Goal: Information Seeking & Learning: Learn about a topic

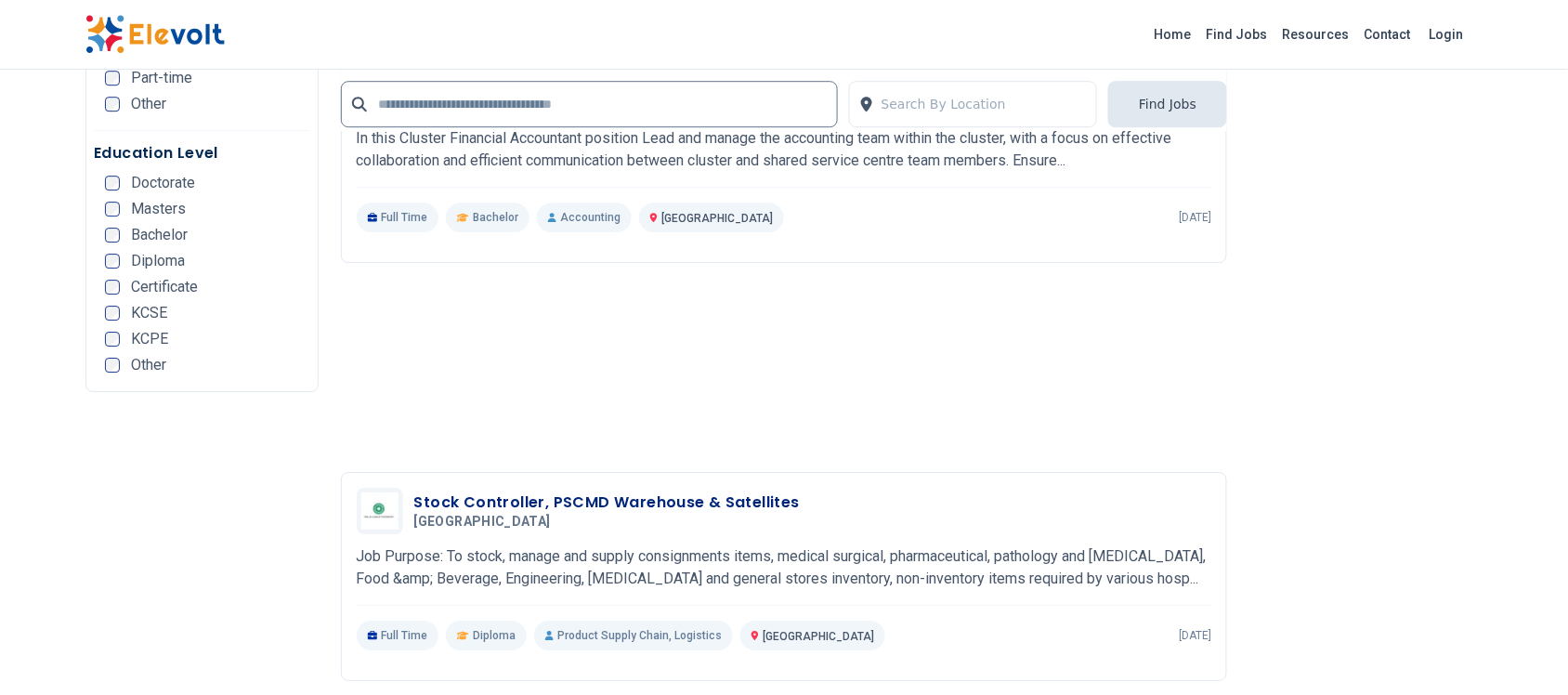
scroll to position [3716, 0]
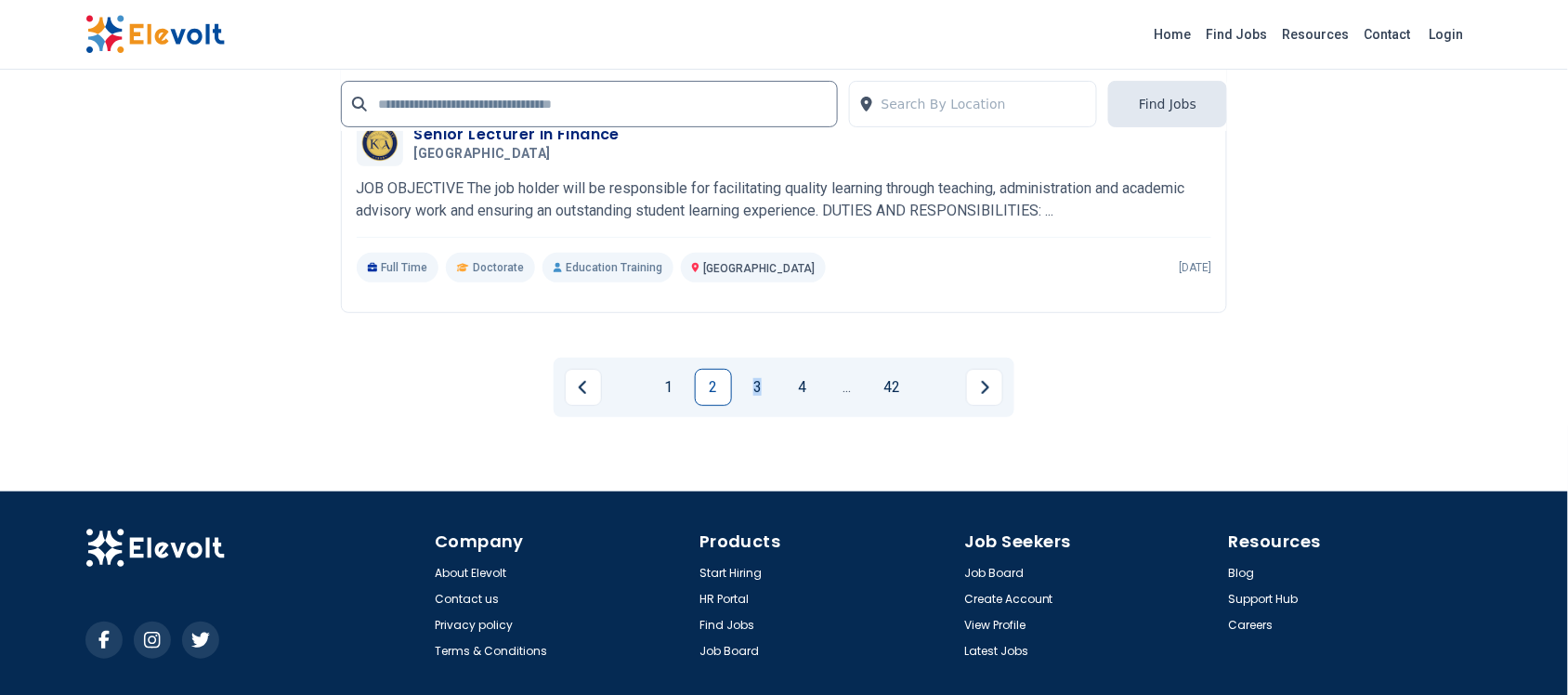
click at [758, 384] on link "3" at bounding box center [757, 386] width 37 height 37
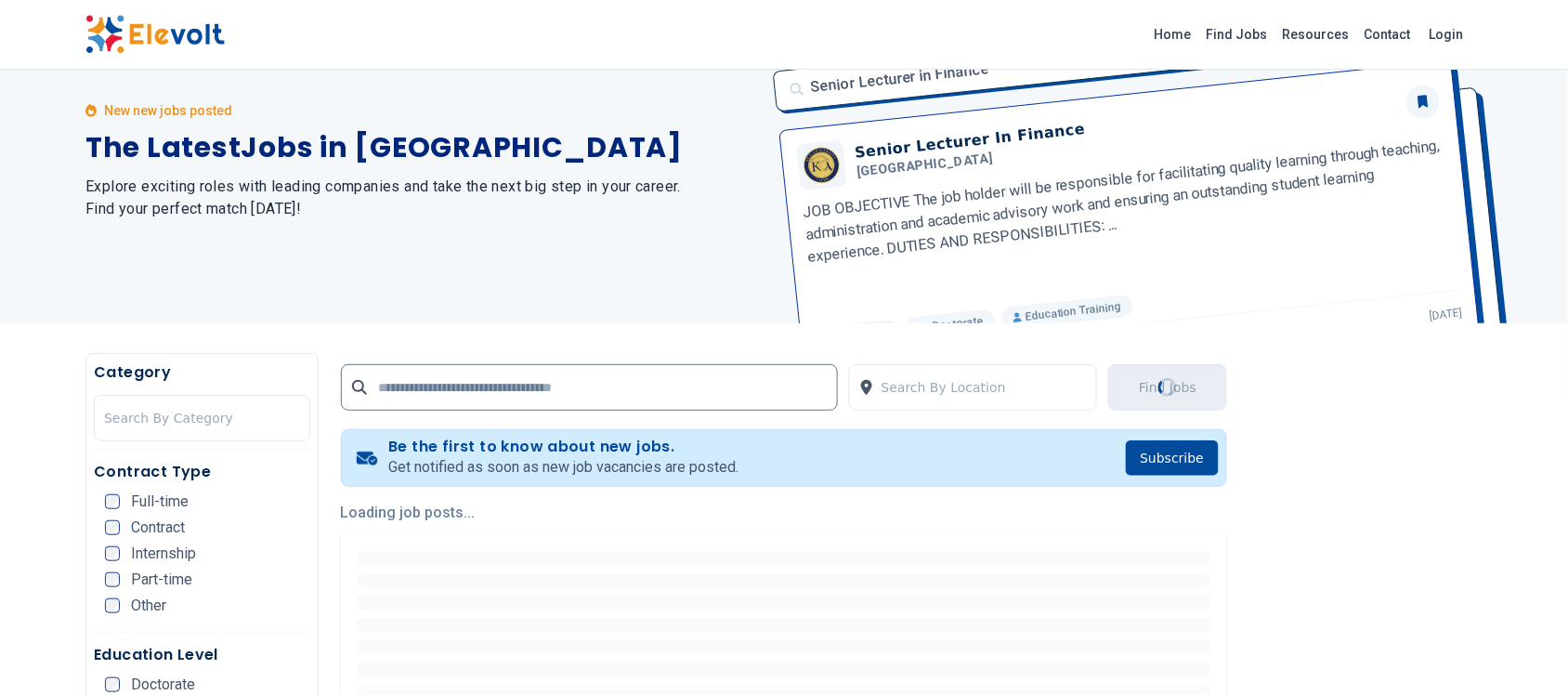
scroll to position [0, 0]
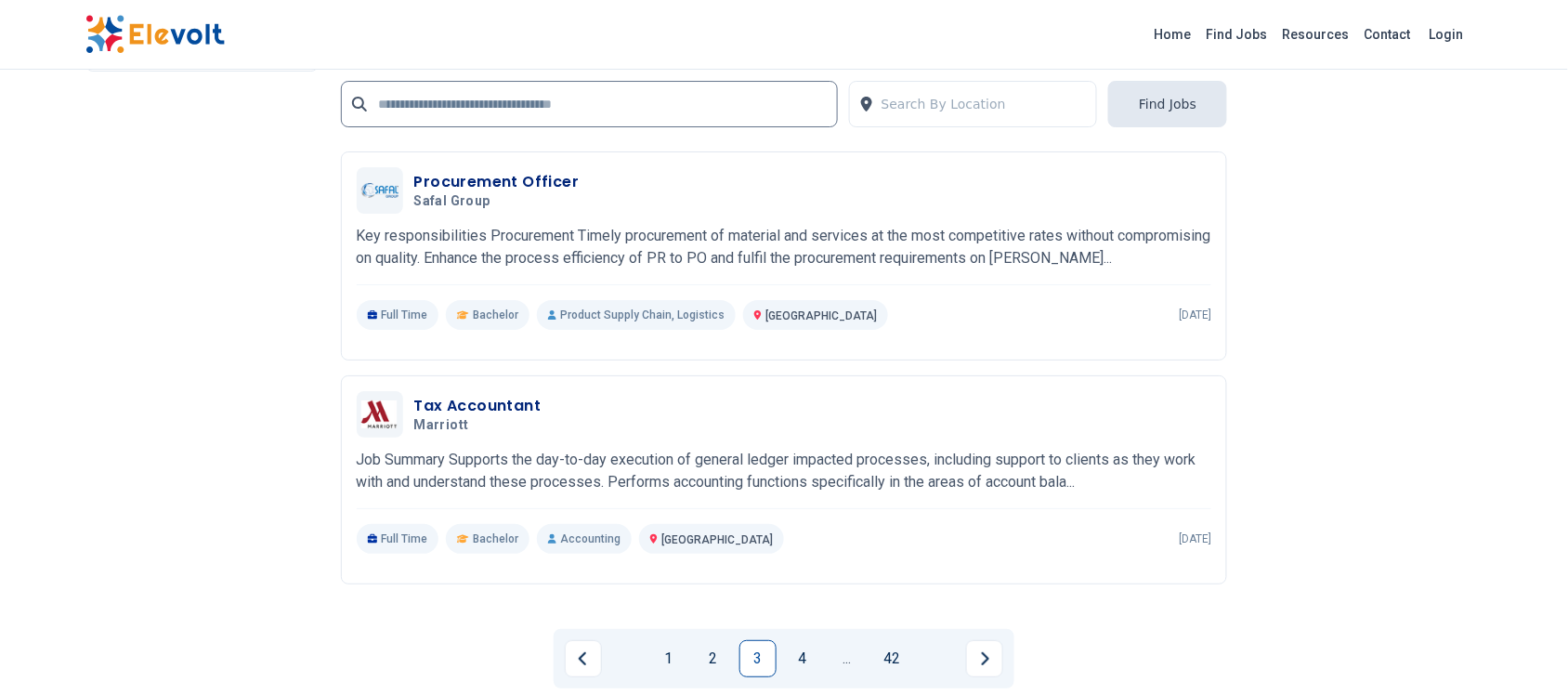
scroll to position [4355, 0]
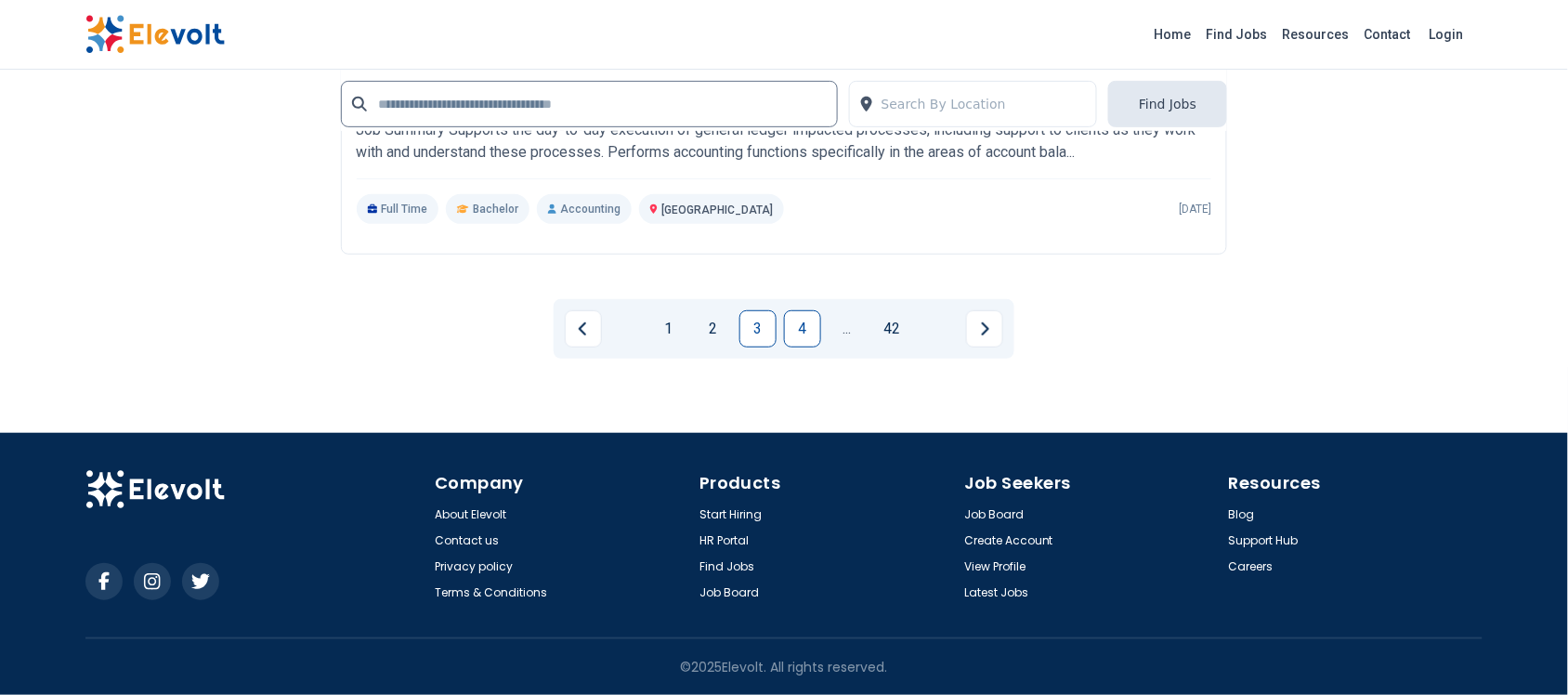
click at [787, 326] on link "4" at bounding box center [802, 329] width 37 height 37
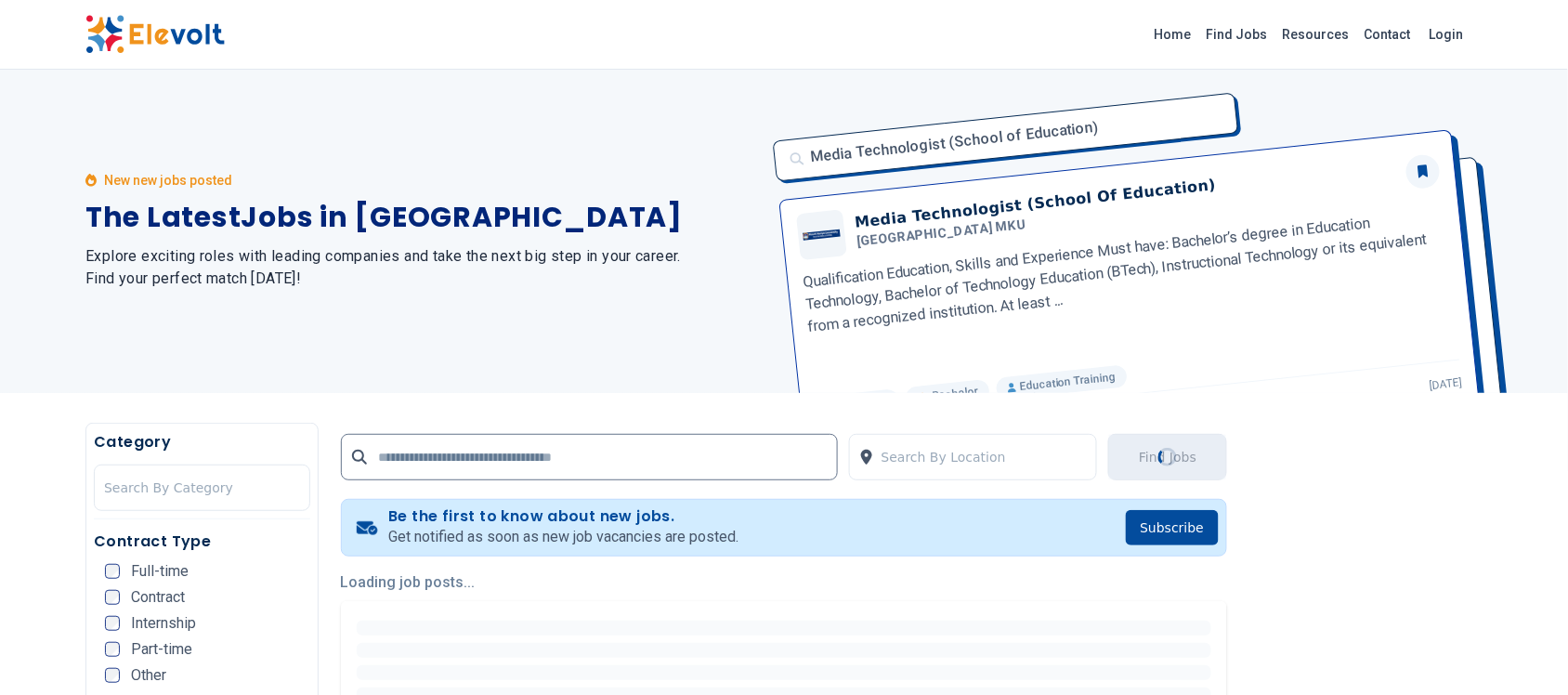
scroll to position [0, 0]
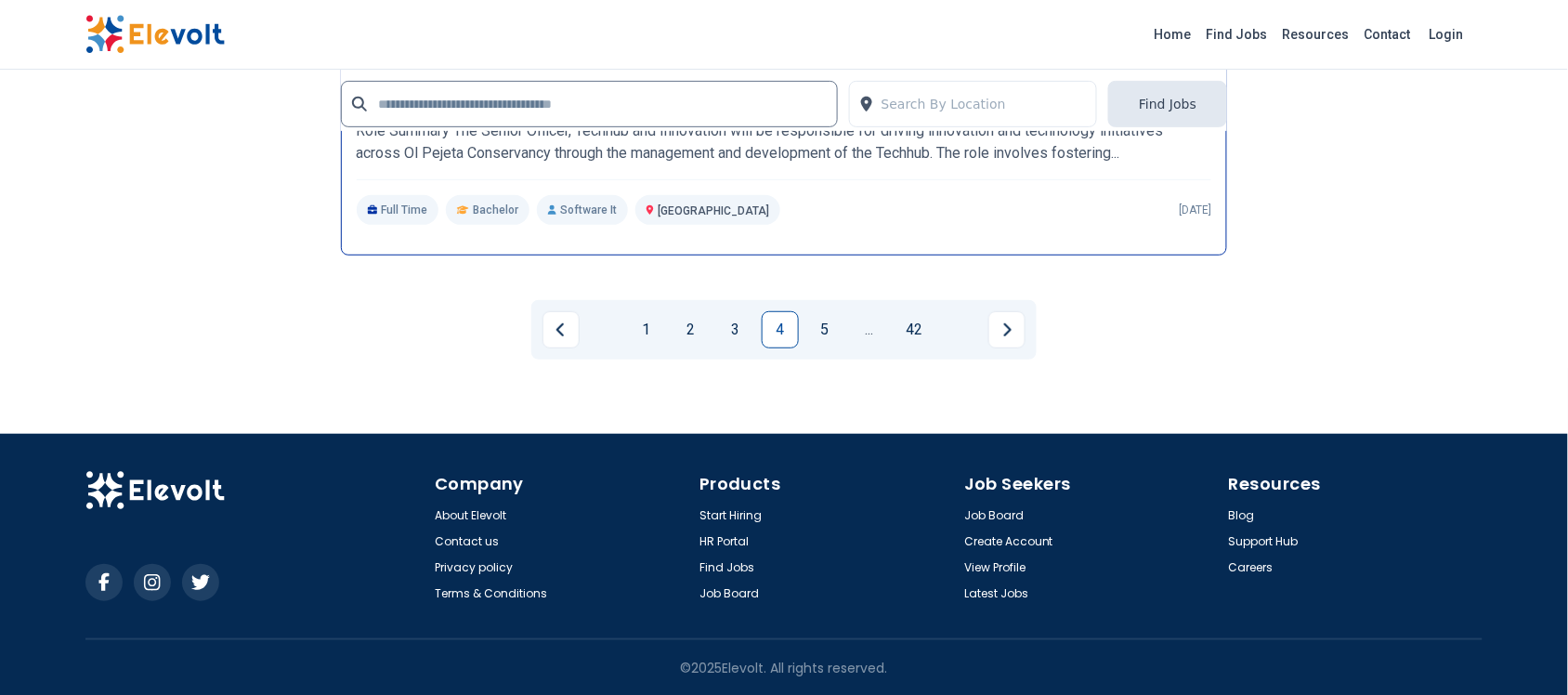
scroll to position [4355, 0]
click at [836, 339] on link "5" at bounding box center [824, 329] width 37 height 37
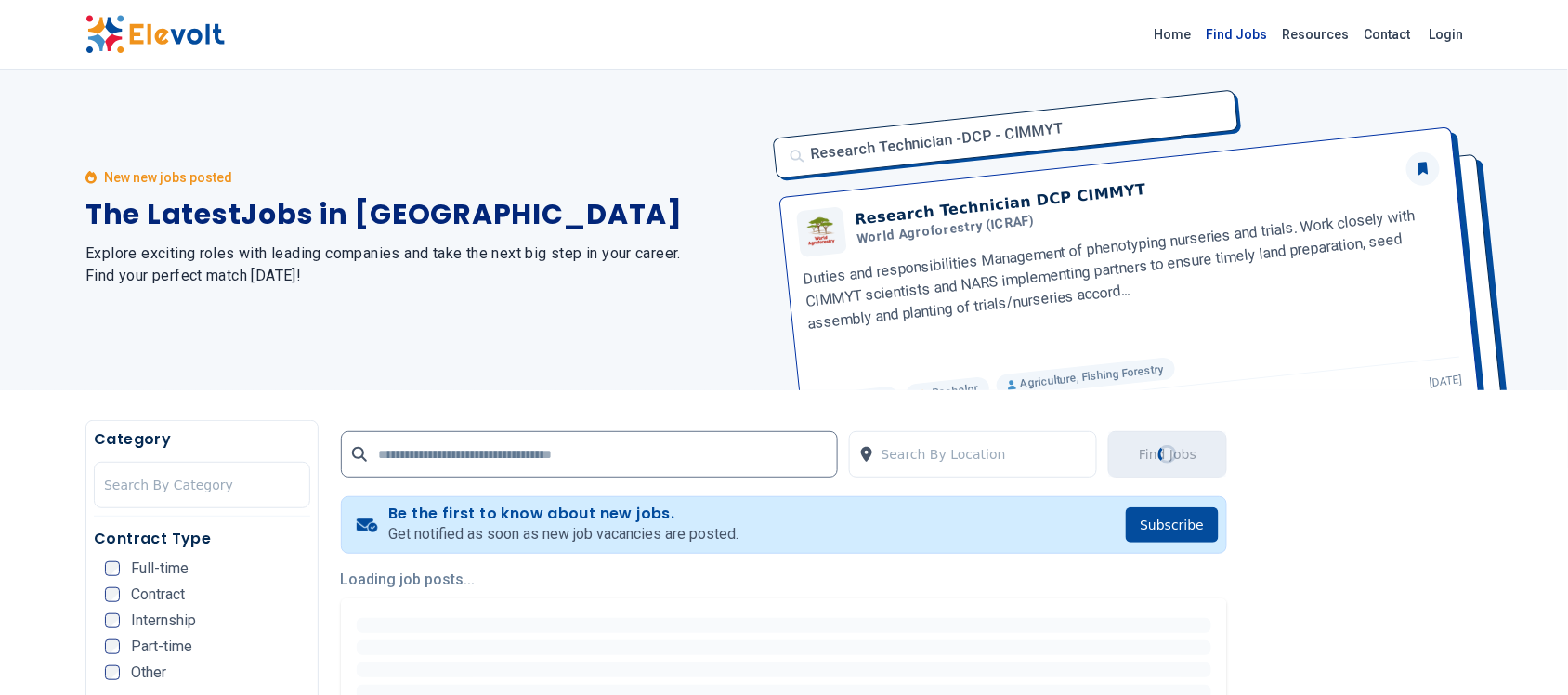
scroll to position [0, 0]
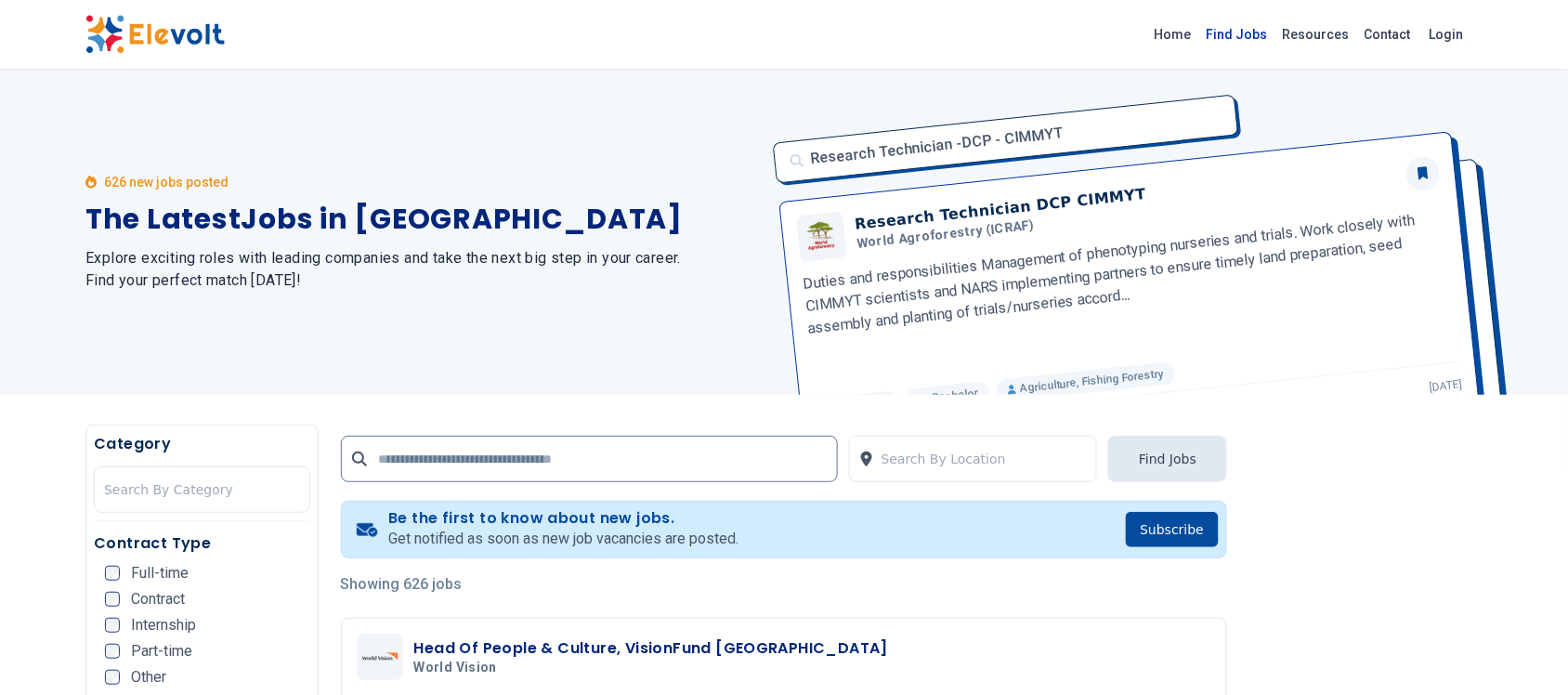
click at [1244, 32] on link "Find Jobs" at bounding box center [1237, 34] width 76 height 29
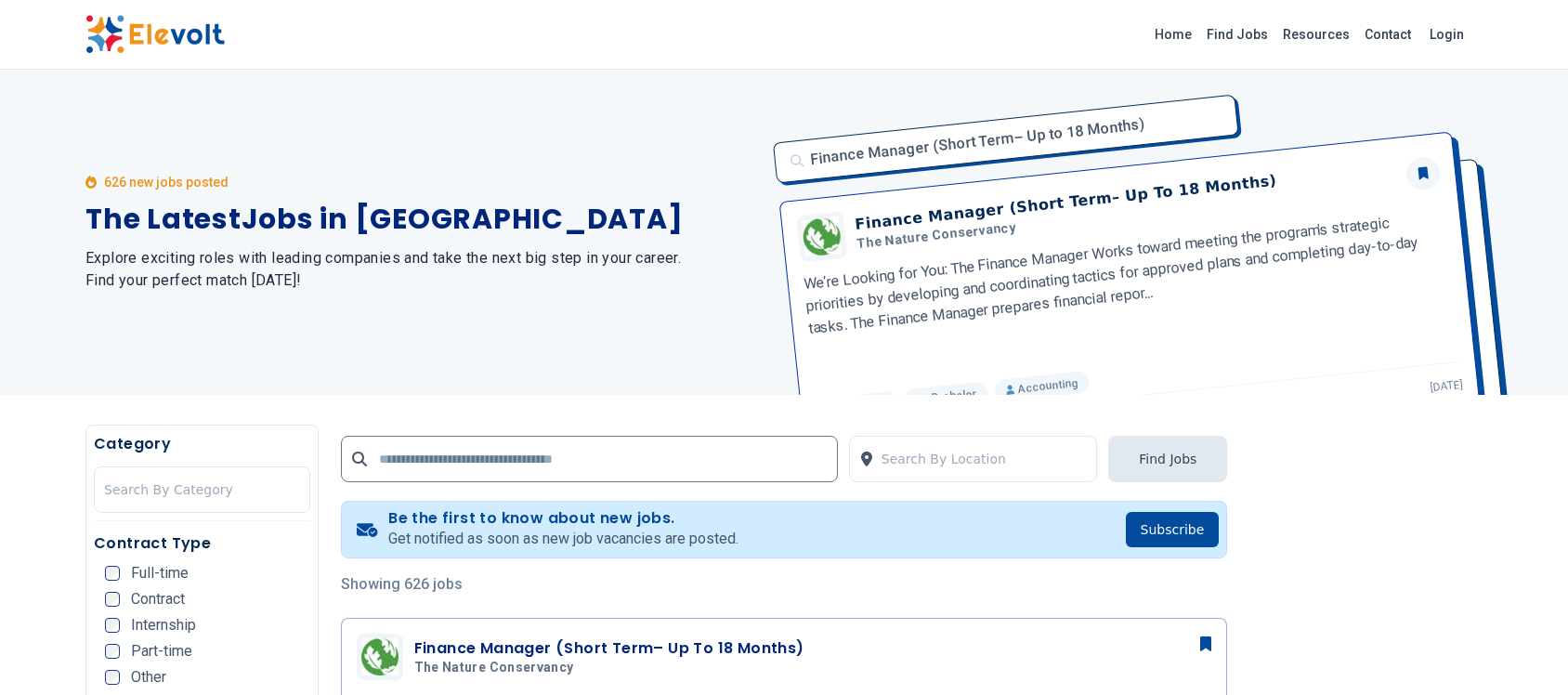
scroll to position [697, 0]
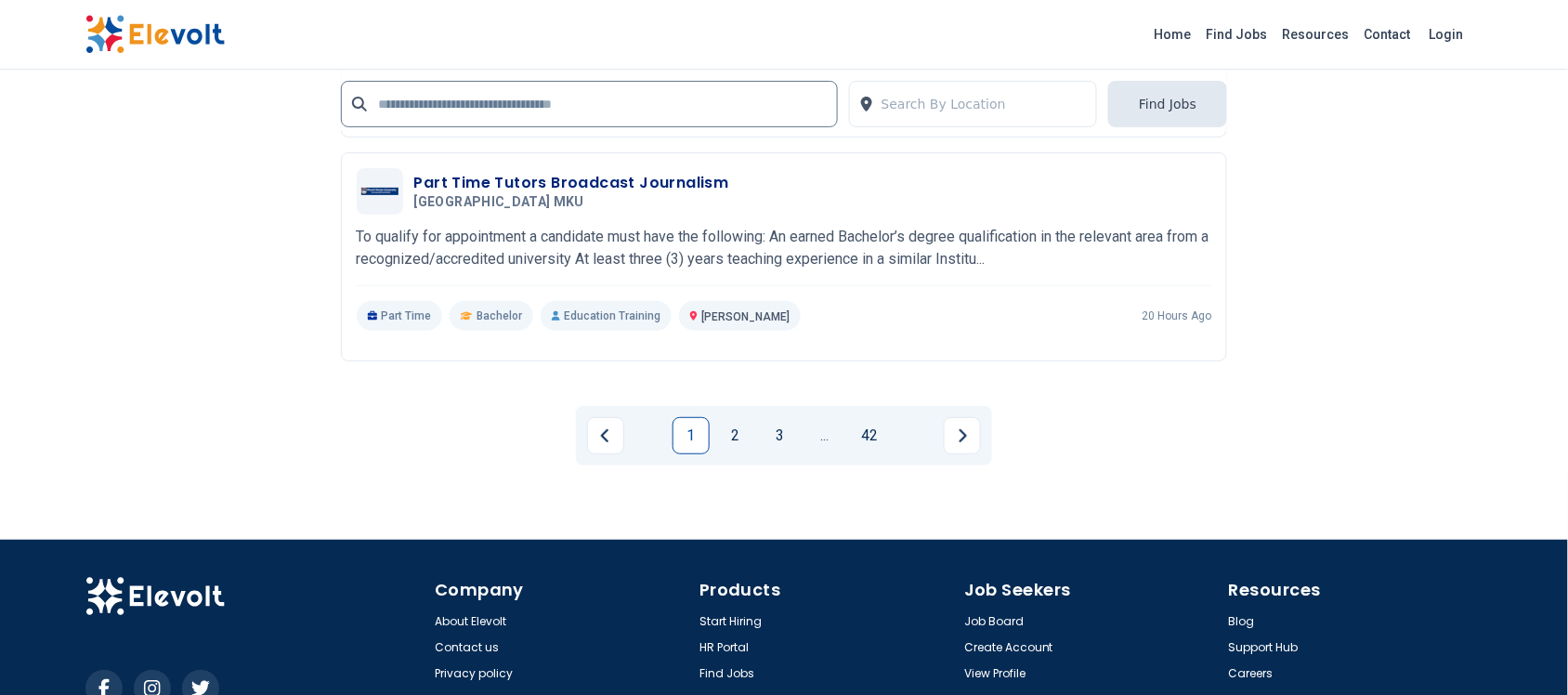
scroll to position [4355, 0]
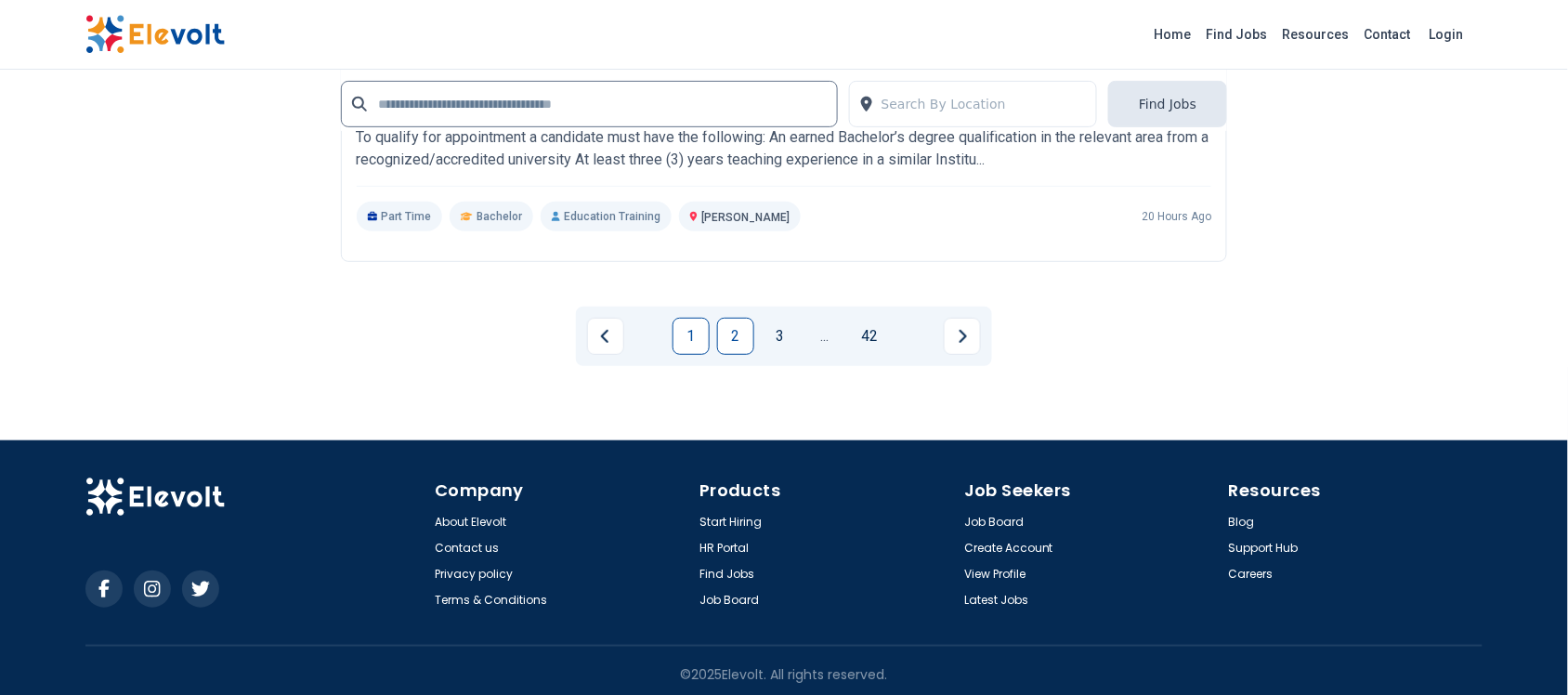
click at [736, 325] on link "2" at bounding box center [735, 336] width 37 height 37
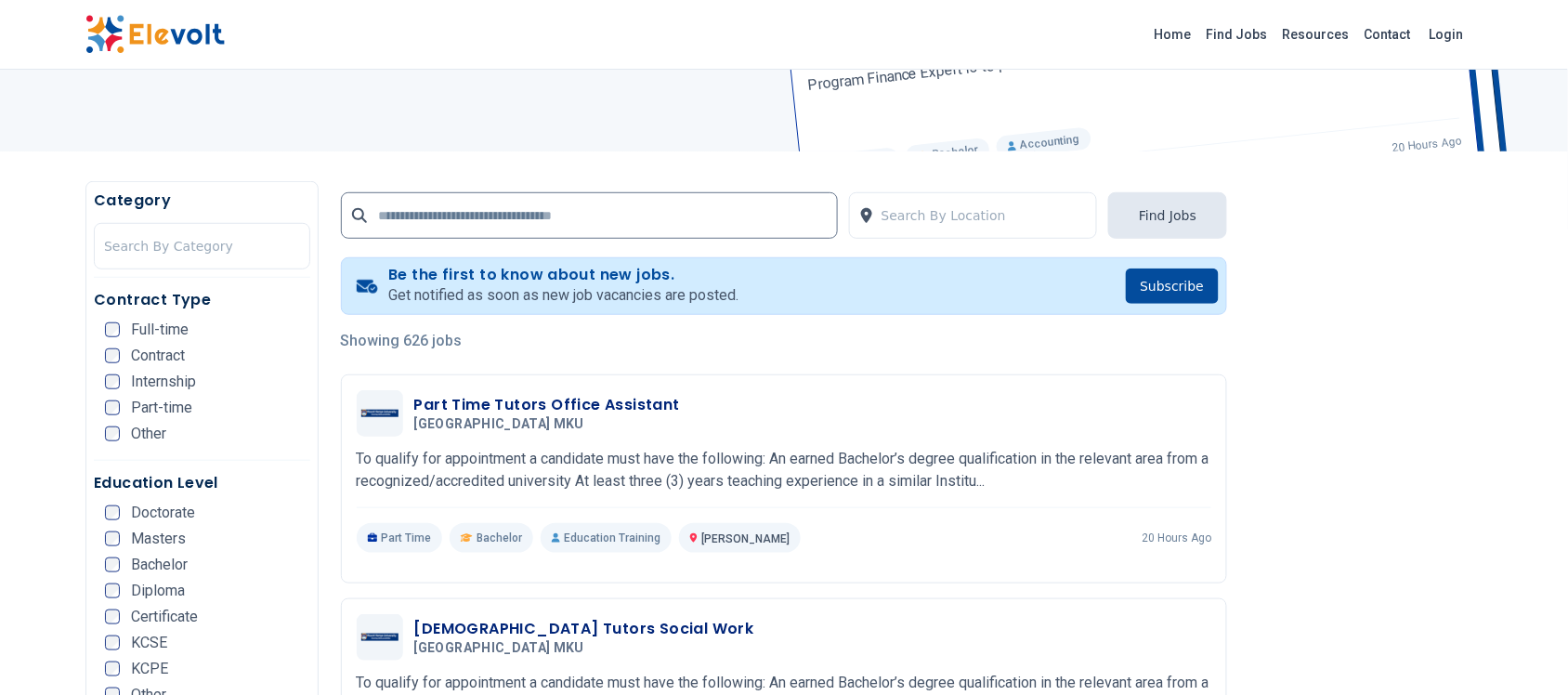
scroll to position [464, 0]
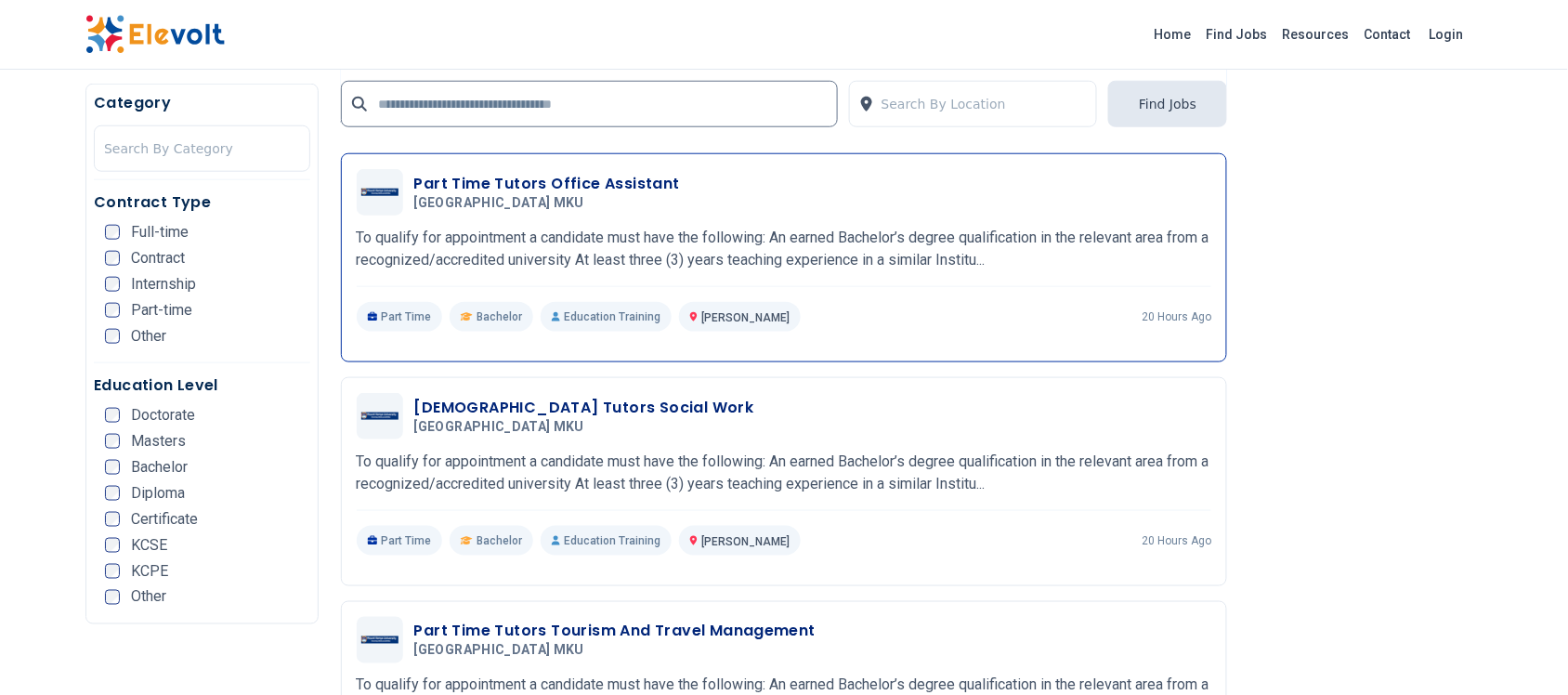
scroll to position [813, 0]
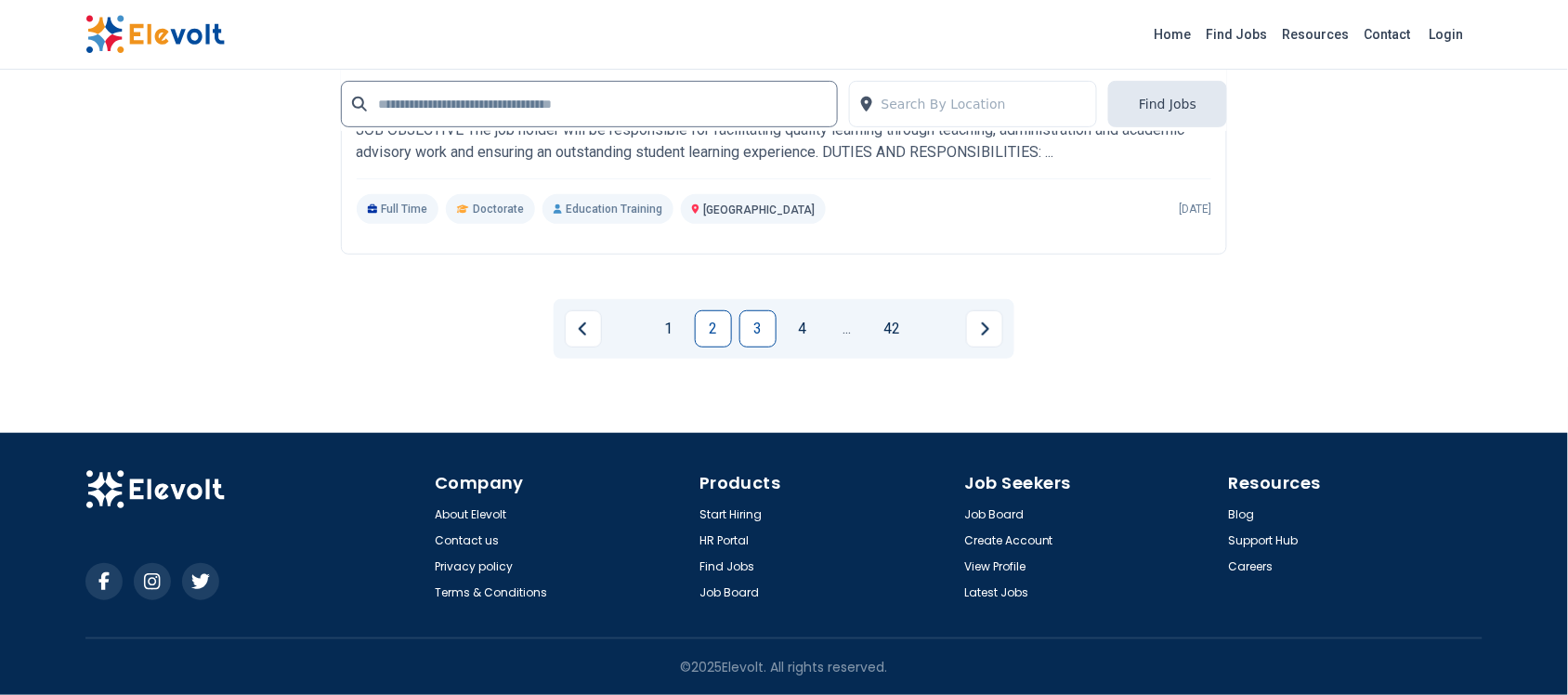
click at [745, 327] on link "3" at bounding box center [757, 329] width 37 height 37
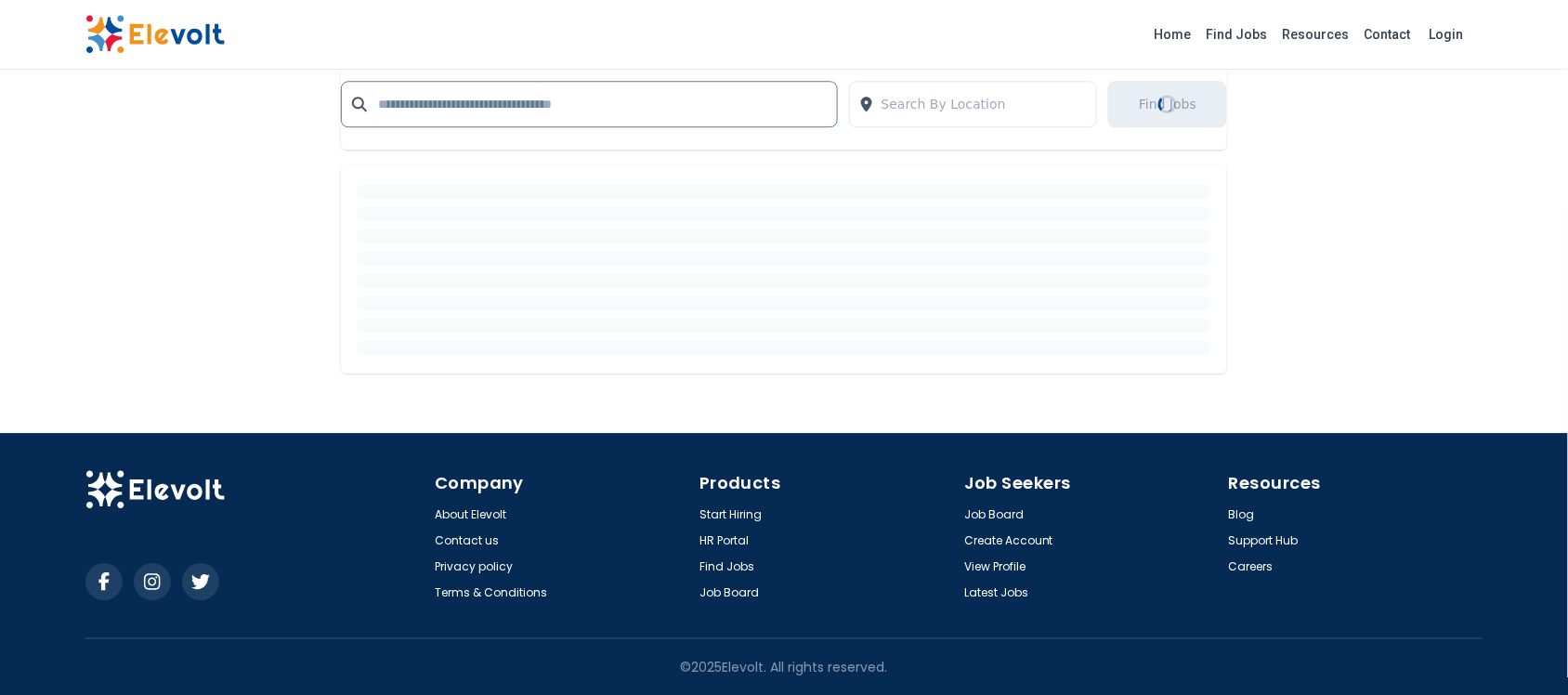
scroll to position [3447, 0]
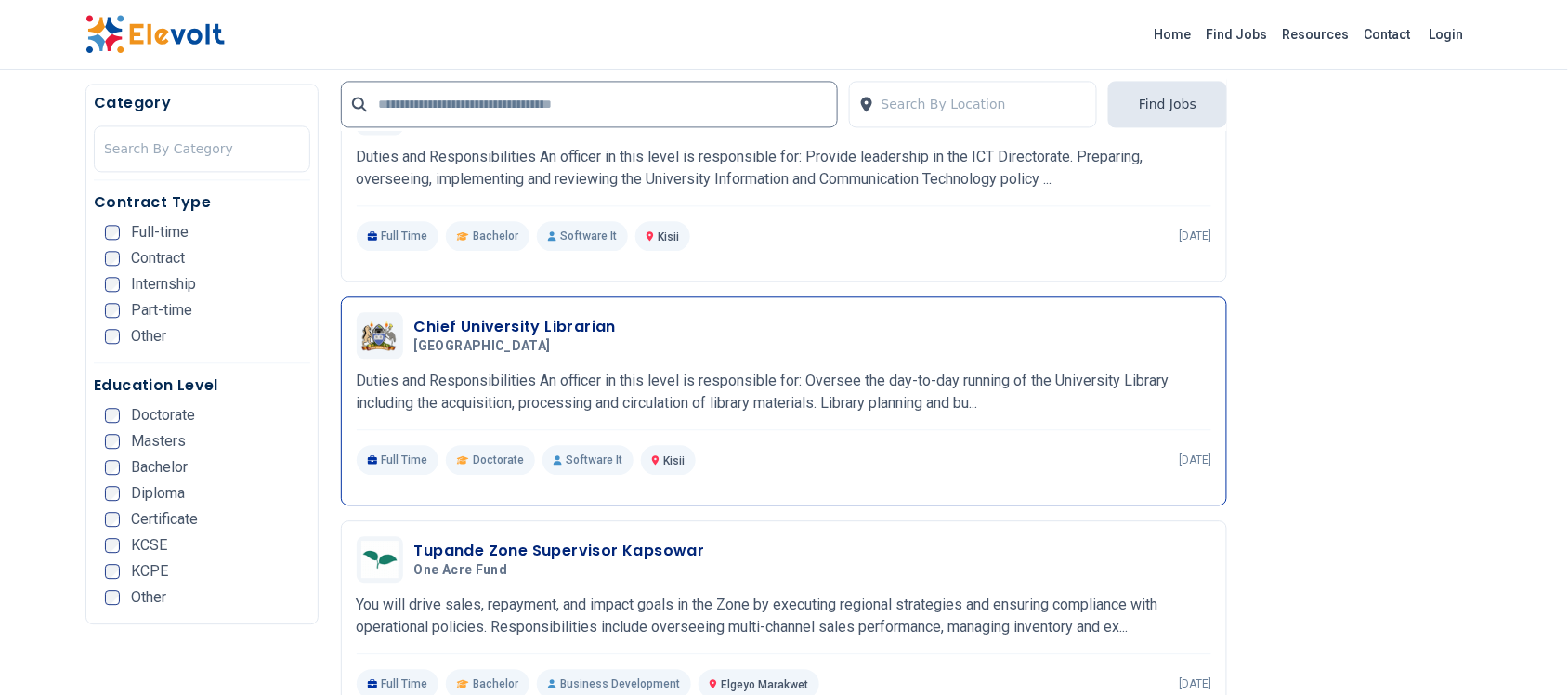
scroll to position [3252, 0]
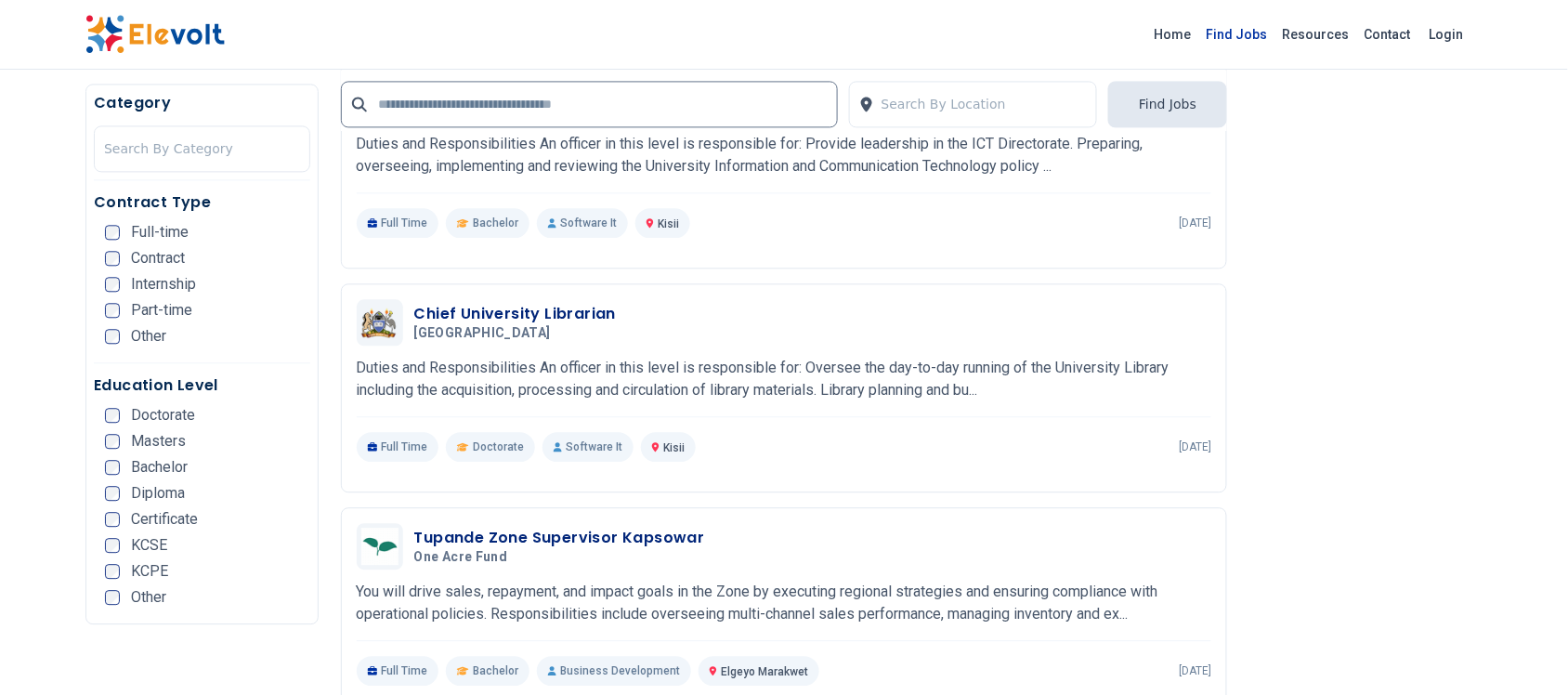
click at [1241, 33] on link "Find Jobs" at bounding box center [1237, 34] width 76 height 29
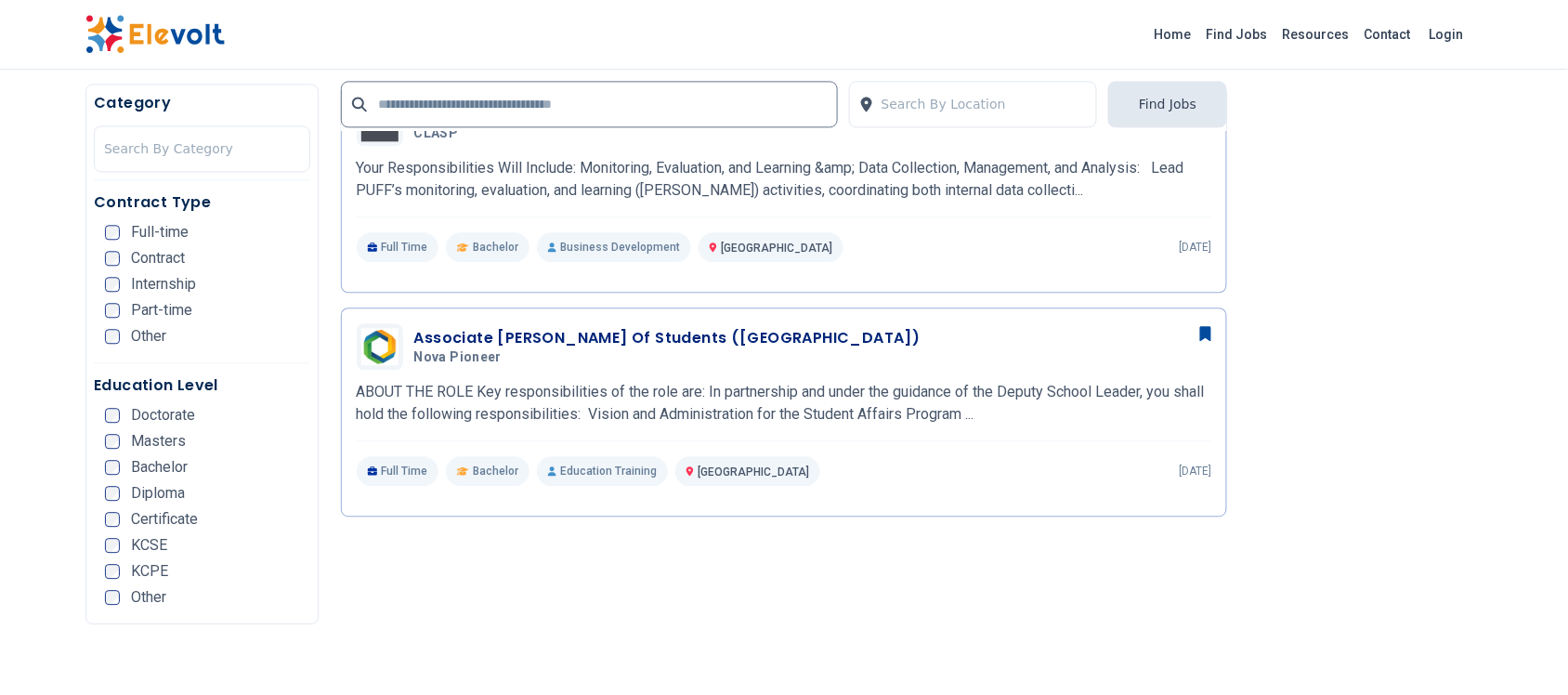
scroll to position [1161, 0]
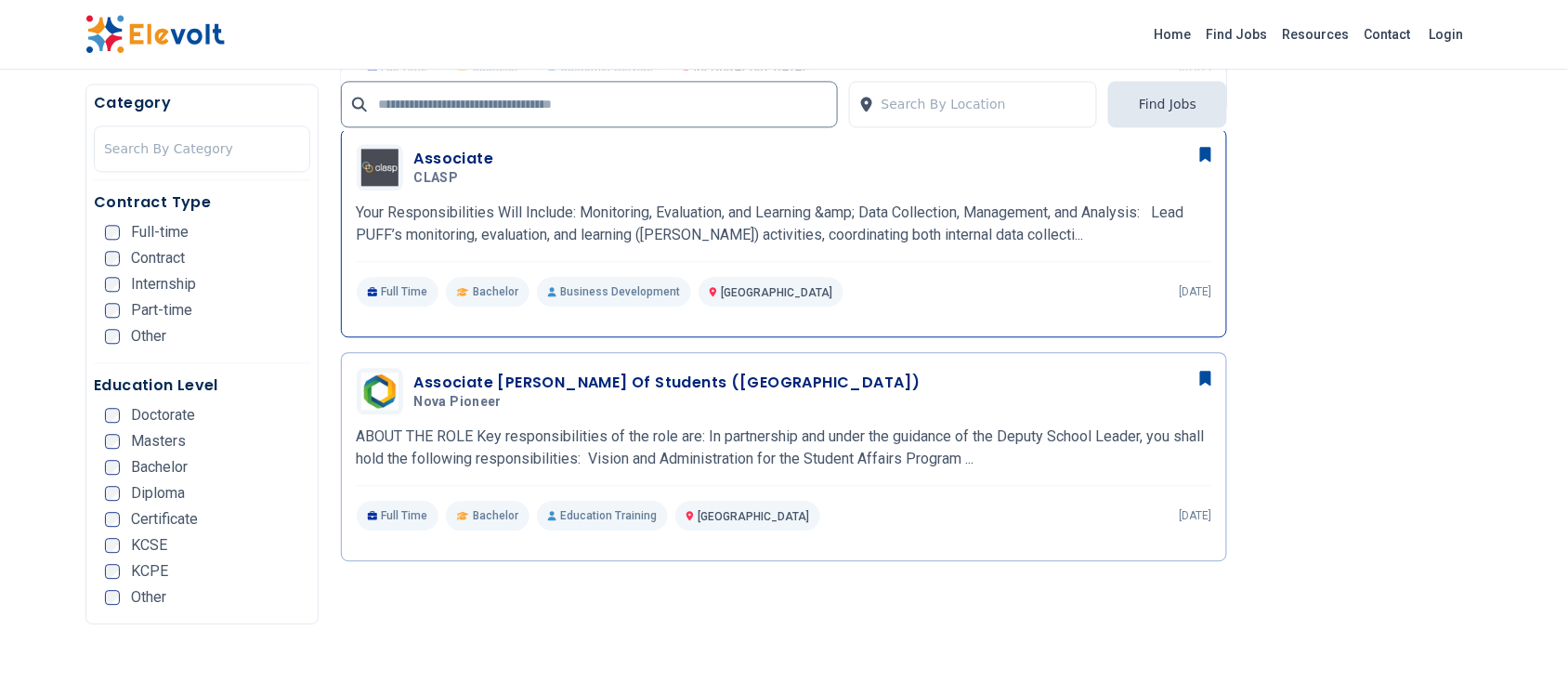
drag, startPoint x: 447, startPoint y: 158, endPoint x: 457, endPoint y: 173, distance: 18.0
click at [448, 158] on h3 "Associate" at bounding box center [454, 159] width 80 height 22
